Goal: Information Seeking & Learning: Learn about a topic

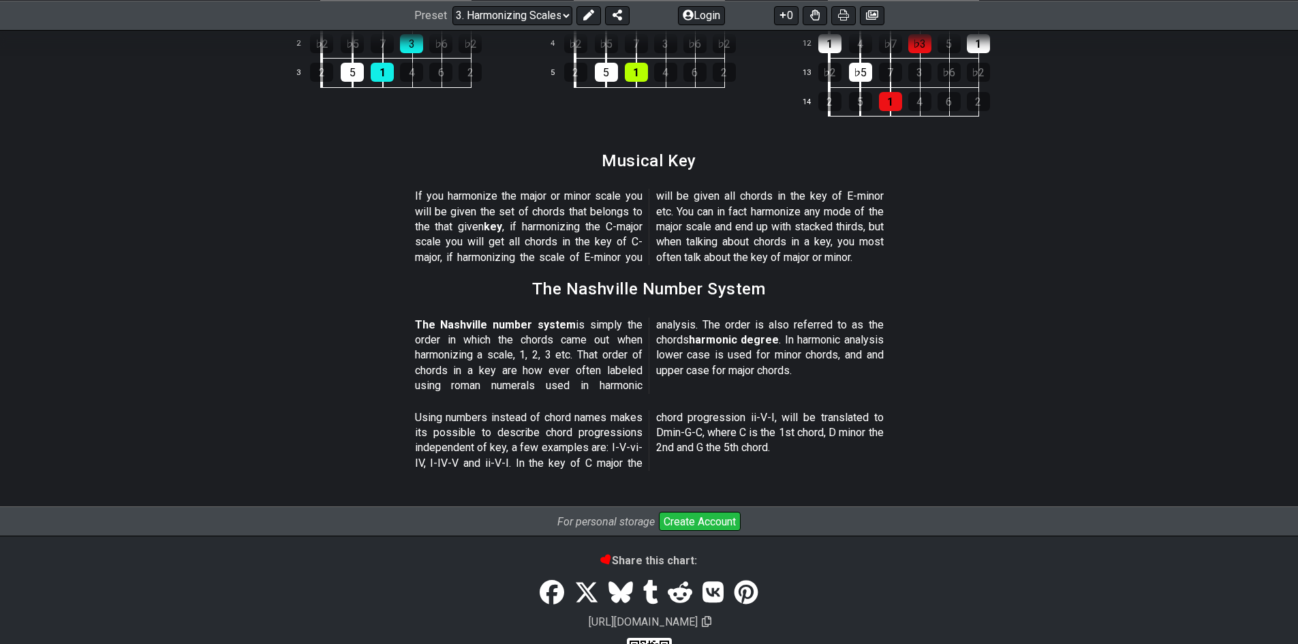
scroll to position [1563, 0]
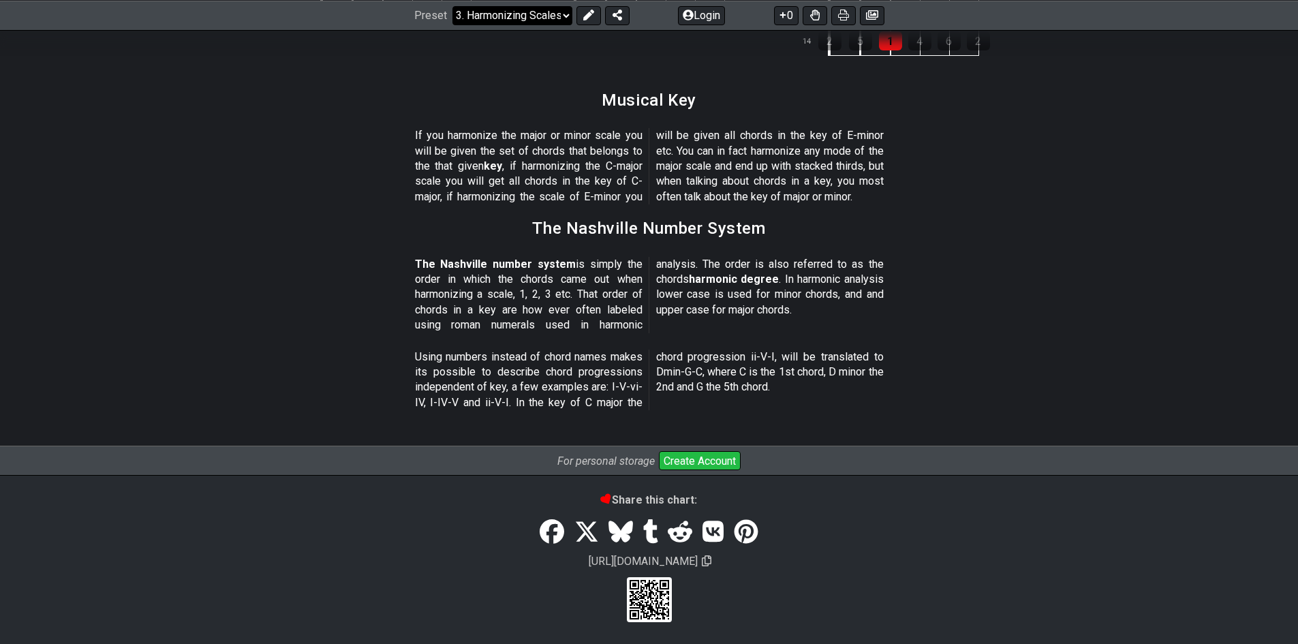
click at [501, 10] on select "Welcome to #fretflip! Initial Preset Custom Preset Minor Pentatonic Major Penta…" at bounding box center [512, 14] width 120 height 19
click at [452, 25] on select "Welcome to #fretflip! Initial Preset Custom Preset Minor Pentatonic Major Penta…" at bounding box center [512, 14] width 120 height 19
select select "/the-caged-system"
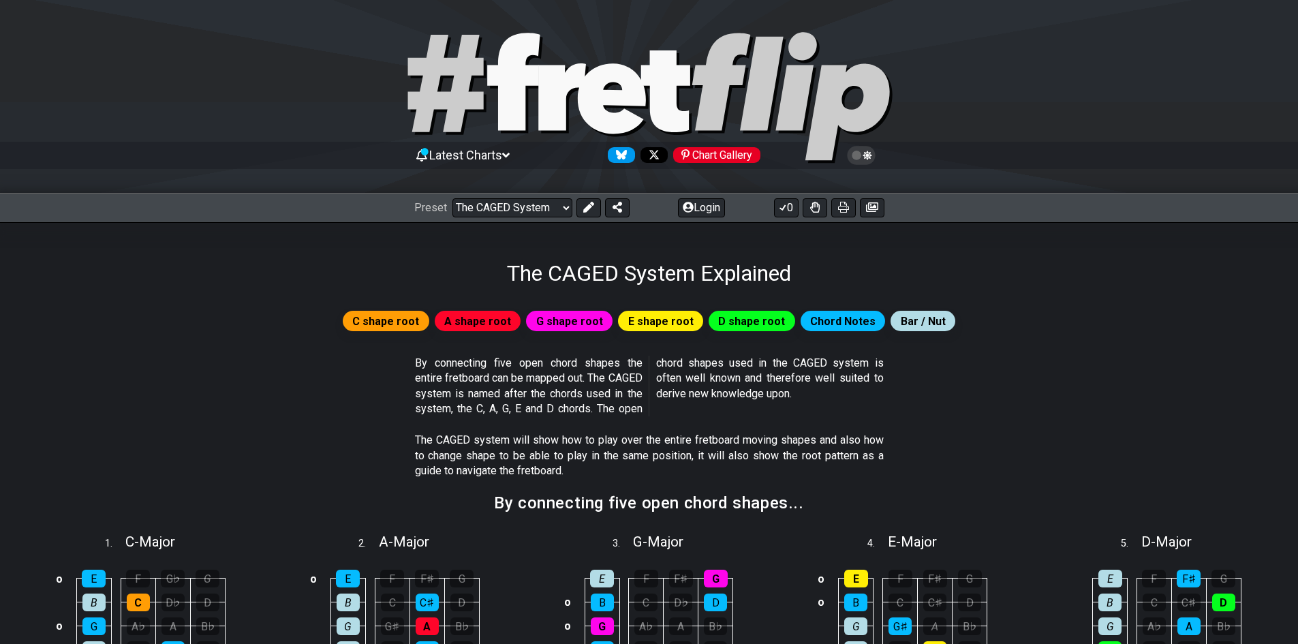
click at [697, 264] on h1 "The CAGED System Explained" at bounding box center [649, 273] width 284 height 26
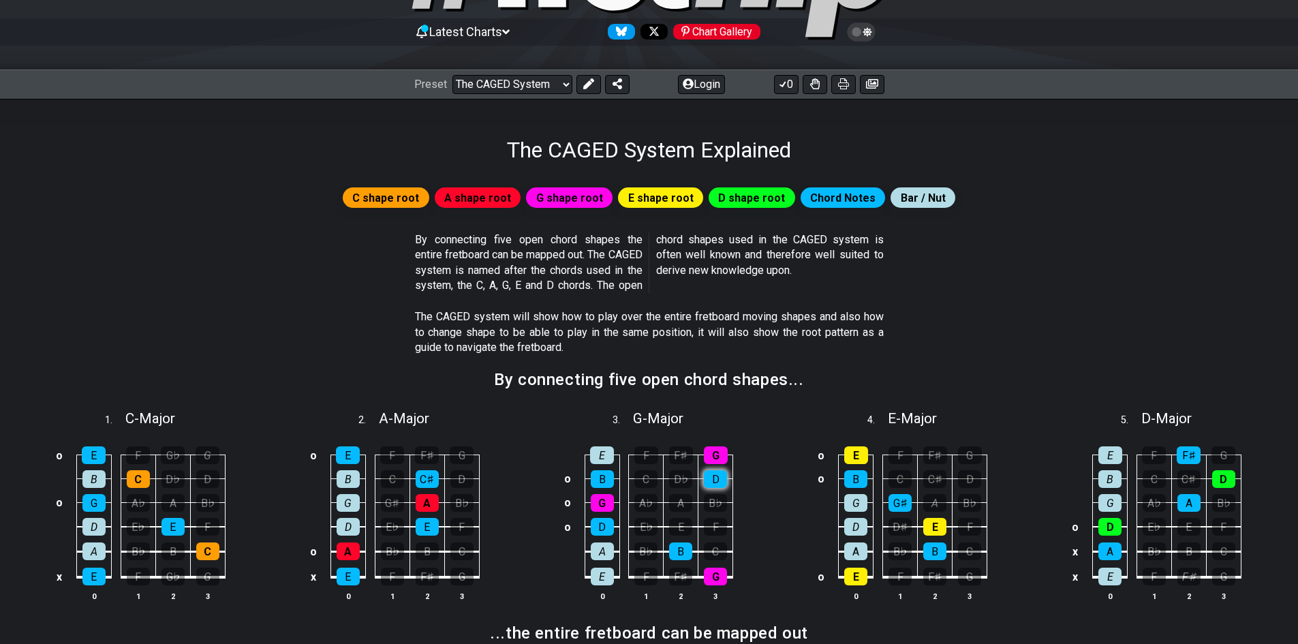
scroll to position [68, 0]
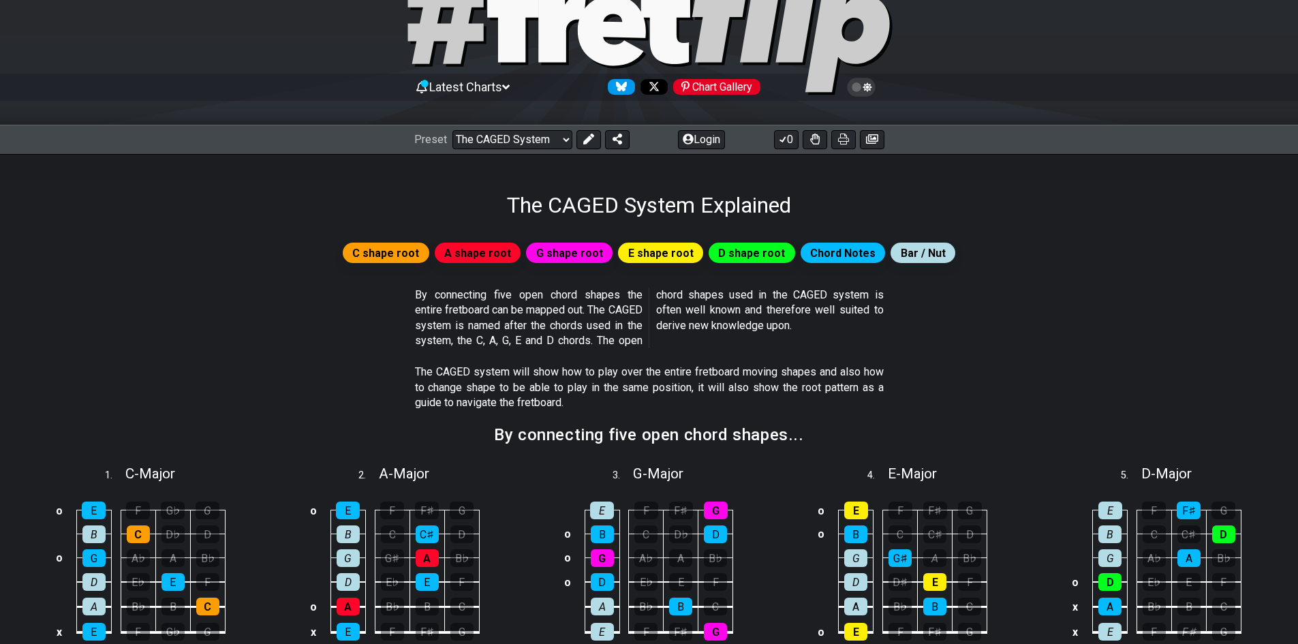
click at [499, 251] on span "A shape root" at bounding box center [477, 253] width 67 height 20
click at [429, 250] on div "C shape root" at bounding box center [386, 253] width 87 height 20
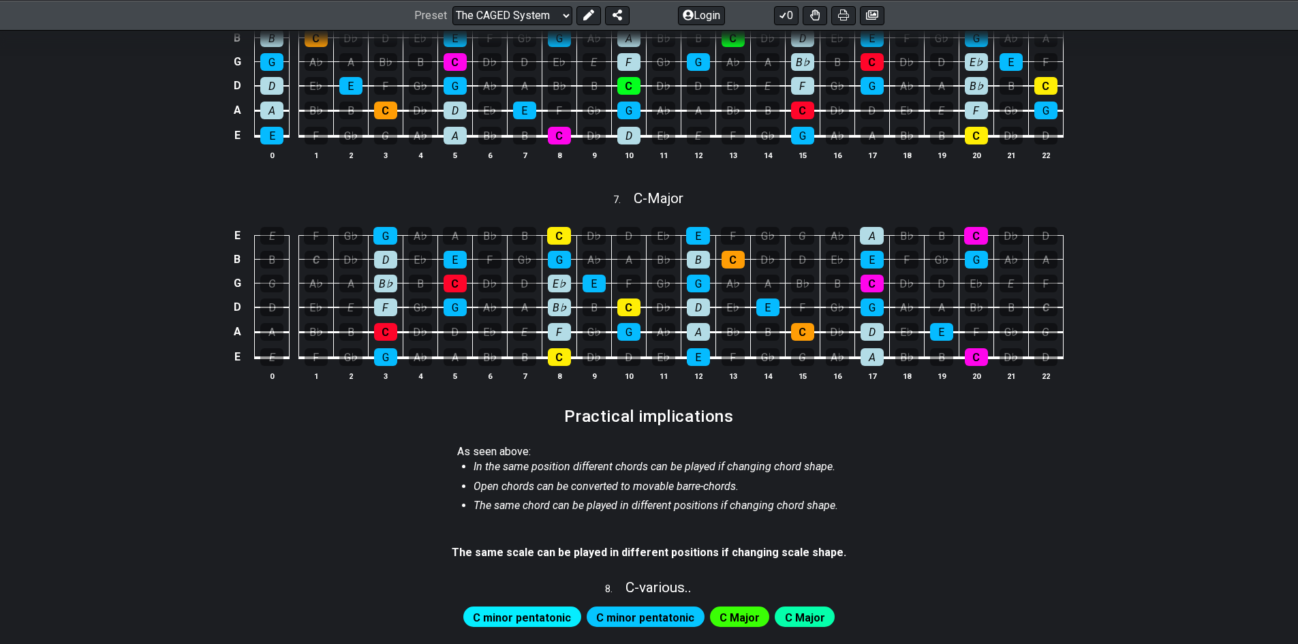
scroll to position [802, 0]
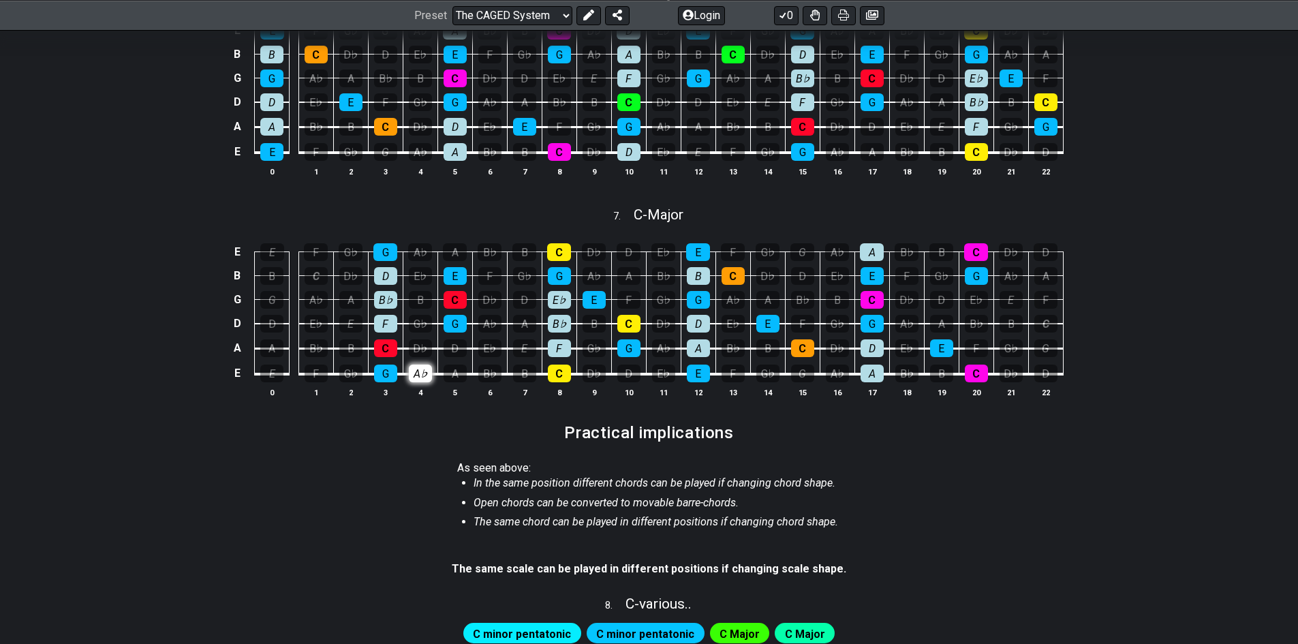
click at [409, 369] on div "A♭" at bounding box center [420, 373] width 23 height 18
click at [410, 369] on div "A♭" at bounding box center [420, 373] width 23 height 18
click at [376, 377] on div "G" at bounding box center [385, 373] width 23 height 18
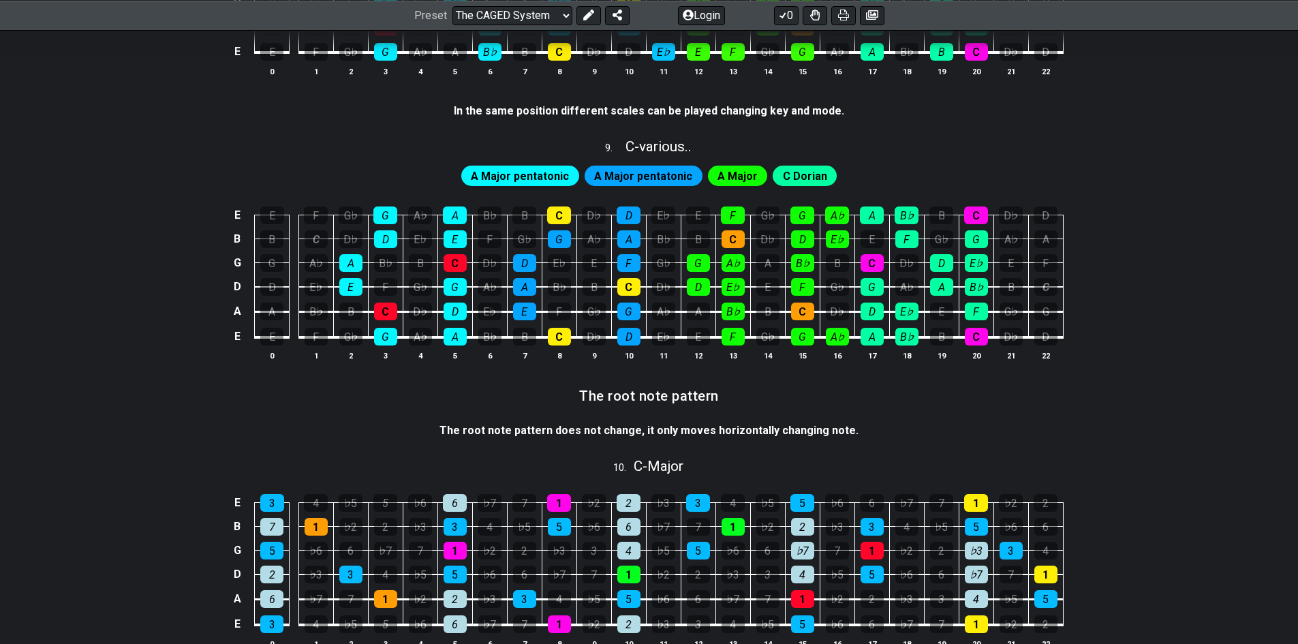
scroll to position [1824, 0]
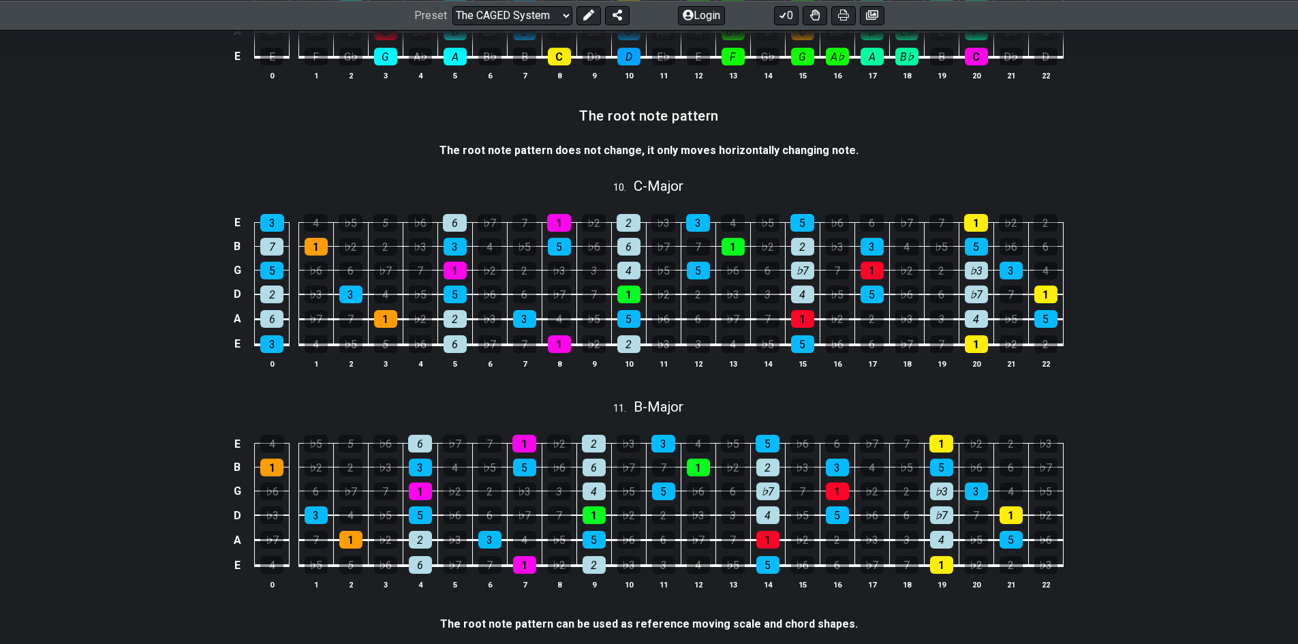
click at [1128, 468] on div "E 4 ♭5 5 ♭6 6 ♭7 7 1 ♭2 2 ♭3 3 4 ♭5 5 ♭6 6 ♭7 7 1 ♭2 2 ♭3 B 1 ♭2 2 ♭3 3 4 ♭5 5 …" at bounding box center [649, 512] width 1298 height 191
